Goal: Navigation & Orientation: Go to known website

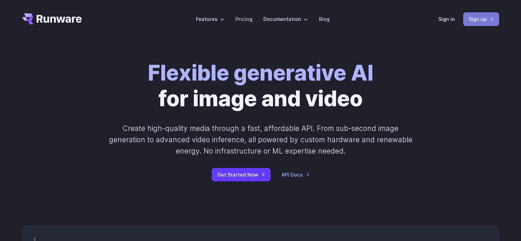
click at [480, 20] on link "Sign up" at bounding box center [482, 18] width 36 height 13
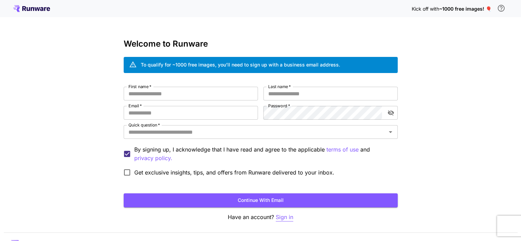
click at [281, 215] on p "Sign in" at bounding box center [284, 217] width 17 height 9
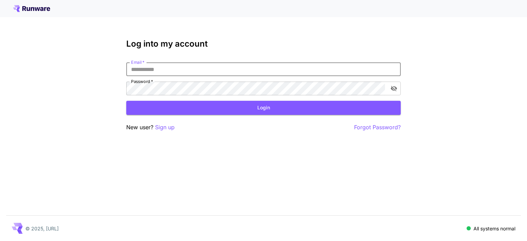
click at [252, 70] on input "Email   *" at bounding box center [263, 69] width 274 height 14
click at [394, 89] on icon "toggle password visibility" at bounding box center [394, 88] width 6 height 5
click at [394, 89] on icon "toggle password visibility" at bounding box center [393, 88] width 7 height 7
click at [326, 64] on input "Email   *" at bounding box center [263, 69] width 274 height 14
click at [326, 65] on input "Email   *" at bounding box center [263, 69] width 274 height 14
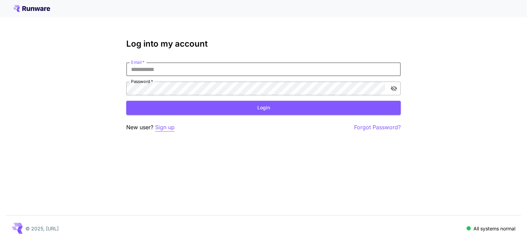
click at [166, 128] on p "Sign up" at bounding box center [165, 127] width 20 height 9
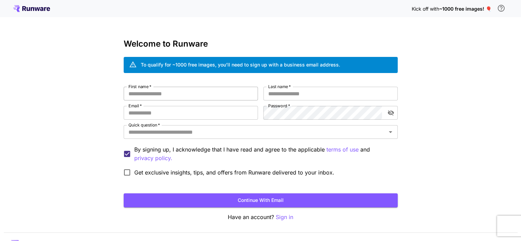
click at [192, 92] on input "First name   *" at bounding box center [191, 94] width 134 height 14
click at [181, 109] on input "Email   *" at bounding box center [191, 113] width 134 height 14
click at [200, 93] on input "First name   *" at bounding box center [191, 94] width 134 height 14
click at [209, 118] on input "Email   *" at bounding box center [191, 113] width 134 height 14
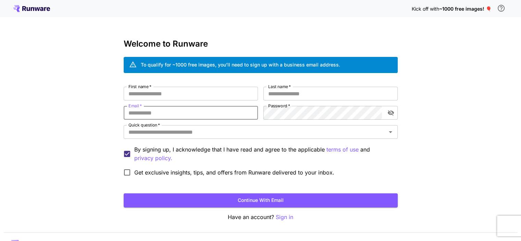
type input "**********"
click at [179, 97] on input "First name   *" at bounding box center [191, 94] width 134 height 14
click at [187, 96] on input "First name   *" at bounding box center [191, 94] width 134 height 14
type input "*****"
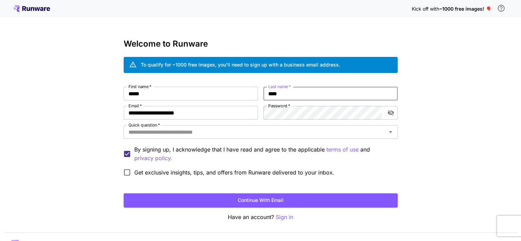
type input "****"
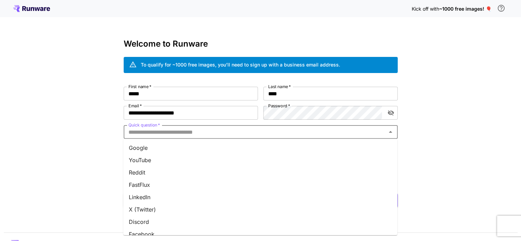
click at [251, 133] on input "Quick question   *" at bounding box center [255, 132] width 259 height 10
click at [249, 152] on li "Google" at bounding box center [260, 148] width 274 height 12
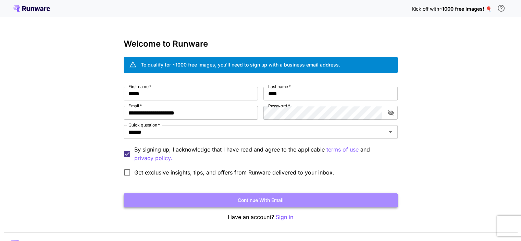
click at [293, 197] on button "Continue with email" at bounding box center [261, 200] width 274 height 14
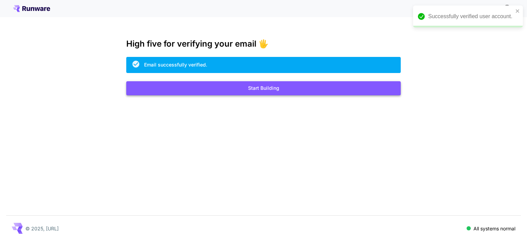
click at [289, 87] on button "Start Building" at bounding box center [263, 88] width 274 height 14
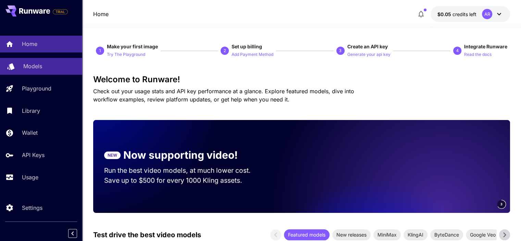
click at [37, 64] on p "Models" at bounding box center [32, 66] width 19 height 8
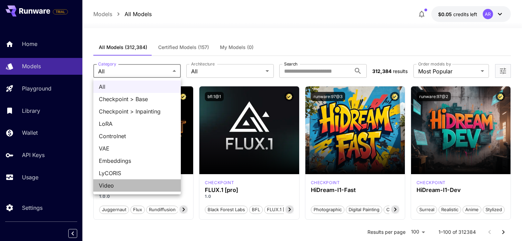
click at [135, 186] on span "Video" at bounding box center [137, 185] width 76 height 8
type input "*****"
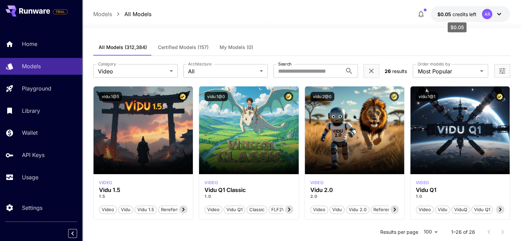
click at [468, 11] on p "$0.05 credits left" at bounding box center [457, 14] width 39 height 7
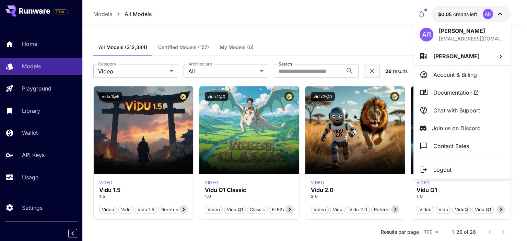
click at [466, 114] on li "Chat with Support" at bounding box center [461, 110] width 97 height 18
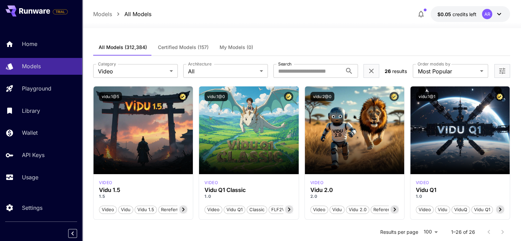
click at [44, 102] on div "Home Models Playground Library Wallet API Keys Usage" at bounding box center [41, 111] width 82 height 150
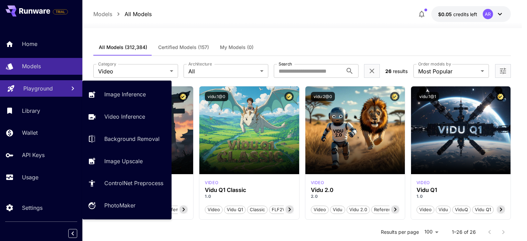
click at [41, 92] on p "Playground" at bounding box center [37, 88] width 29 height 8
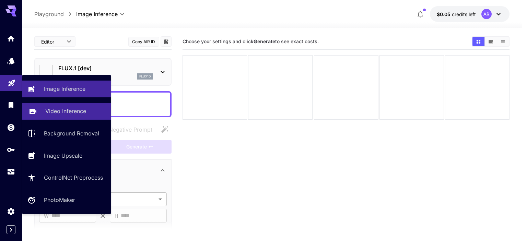
type input "**********"
click at [40, 108] on link "Video Inference" at bounding box center [66, 111] width 89 height 17
type input "**********"
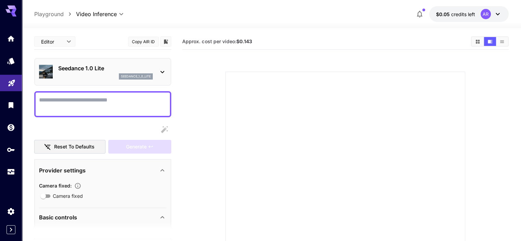
click at [93, 70] on p "Seedance 1.0 Lite" at bounding box center [105, 68] width 95 height 8
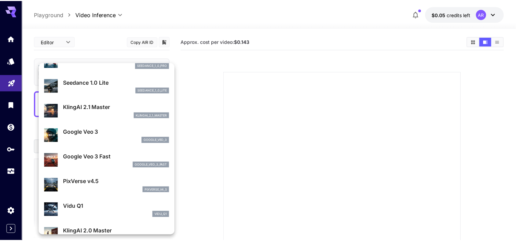
scroll to position [69, 0]
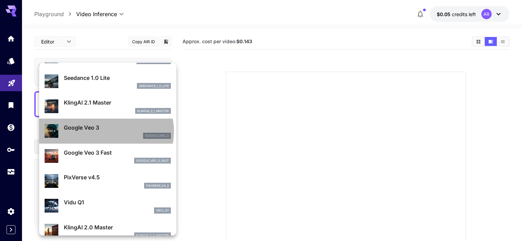
click at [106, 132] on div "Google Veo 3 google_veo_3" at bounding box center [117, 130] width 107 height 15
type input "**********"
type input "****"
type input "***"
type input "*"
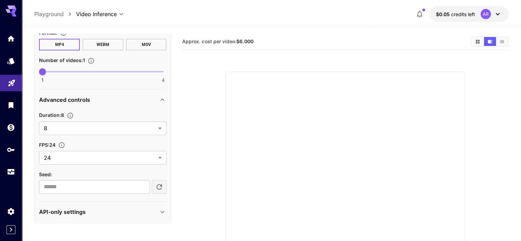
scroll to position [323, 0]
click at [496, 12] on icon at bounding box center [498, 14] width 8 height 8
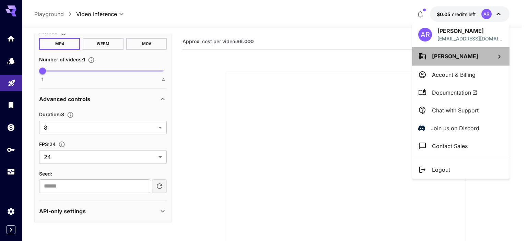
click at [468, 57] on li "Ahmed Ramy" at bounding box center [460, 56] width 97 height 19
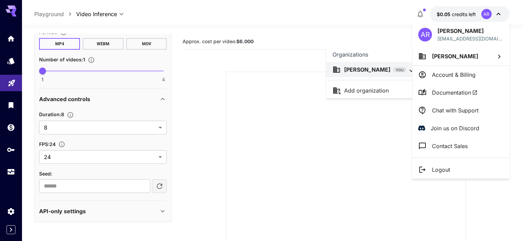
click at [451, 74] on div at bounding box center [263, 120] width 527 height 241
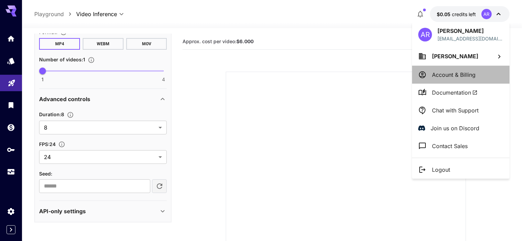
click at [451, 74] on p "Account & Billing" at bounding box center [454, 75] width 44 height 8
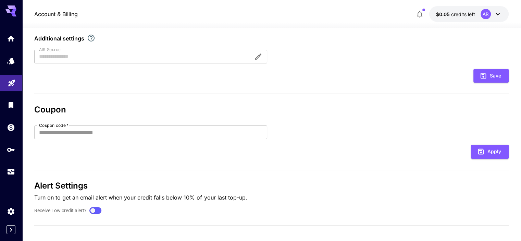
scroll to position [177, 0]
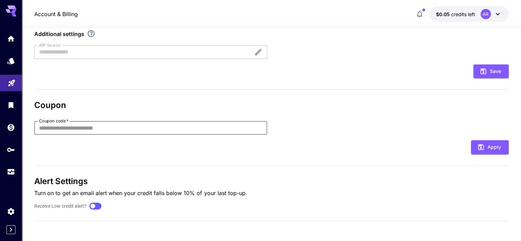
click at [115, 124] on input "Coupon code   *" at bounding box center [150, 128] width 233 height 14
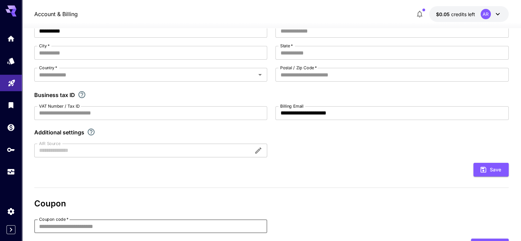
scroll to position [0, 0]
